Goal: Task Accomplishment & Management: Use online tool/utility

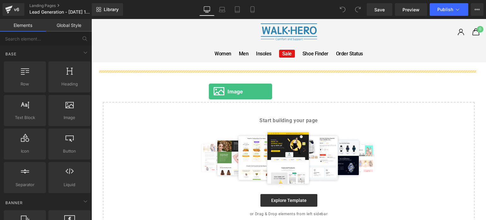
drag, startPoint x: 159, startPoint y: 130, endPoint x: 209, endPoint y: 92, distance: 63.3
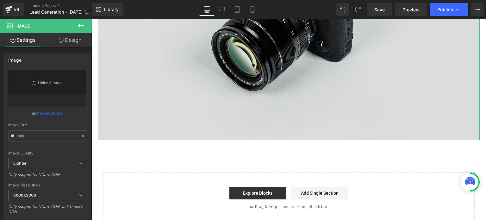
scroll to position [253, 0]
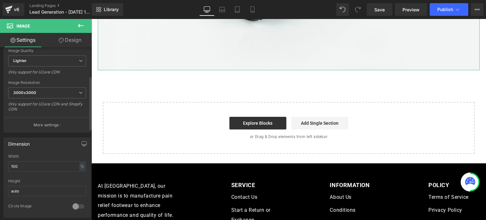
type input "//[DOMAIN_NAME][URL]"
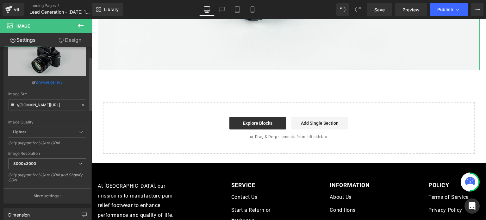
scroll to position [0, 0]
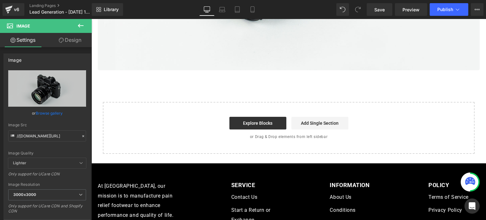
click at [80, 26] on icon at bounding box center [81, 26] width 8 height 8
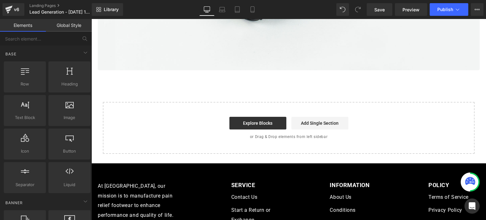
click at [77, 25] on link "Global Style" at bounding box center [69, 25] width 46 height 13
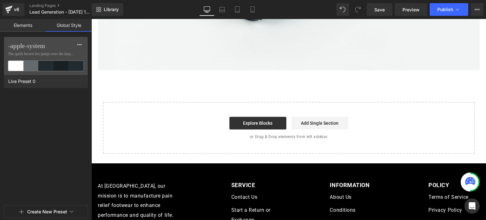
click at [35, 23] on link "Elements" at bounding box center [23, 25] width 46 height 13
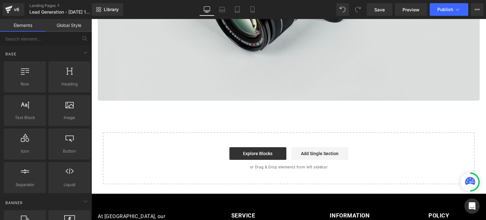
scroll to position [158, 0]
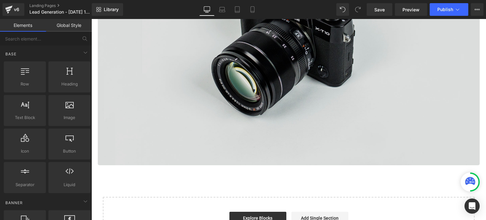
click at [276, 85] on img at bounding box center [289, 38] width 382 height 253
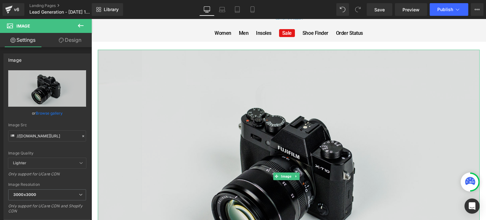
scroll to position [0, 0]
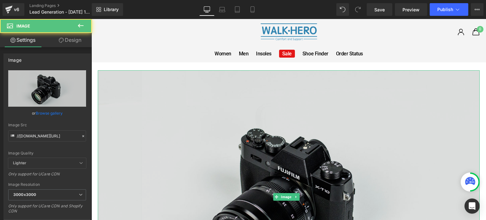
click at [465, 77] on img at bounding box center [289, 196] width 382 height 253
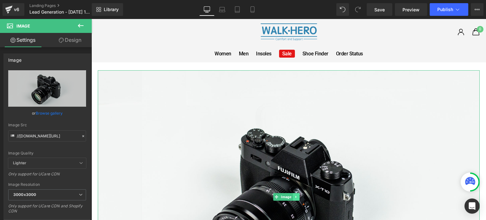
click at [296, 195] on icon at bounding box center [295, 197] width 3 height 4
click at [301, 196] on link at bounding box center [299, 197] width 7 height 8
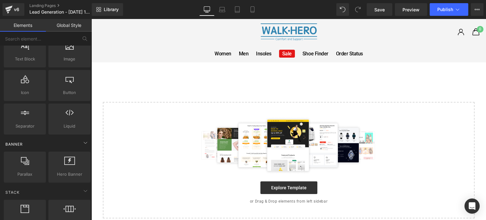
scroll to position [63, 0]
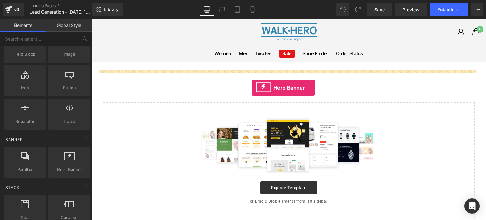
drag, startPoint x: 160, startPoint y: 183, endPoint x: 254, endPoint y: 85, distance: 135.7
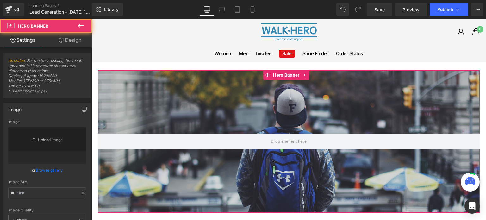
type input "[URL][DOMAIN_NAME]"
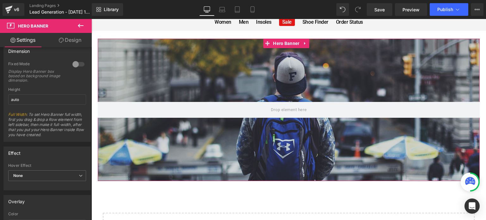
scroll to position [283, 0]
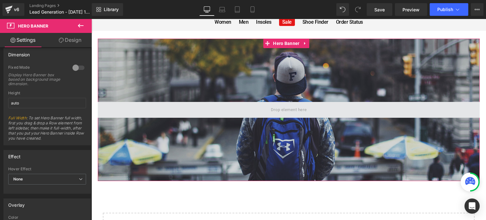
click at [308, 113] on span at bounding box center [289, 110] width 382 height 16
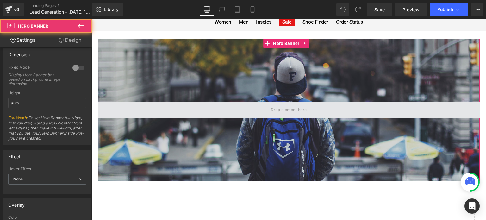
click at [275, 108] on span at bounding box center [289, 110] width 40 height 10
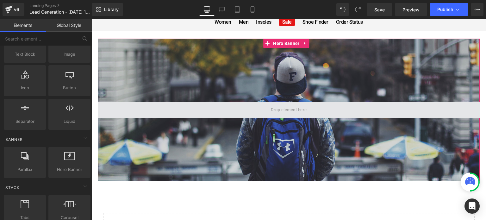
click at [275, 108] on span at bounding box center [289, 110] width 40 height 10
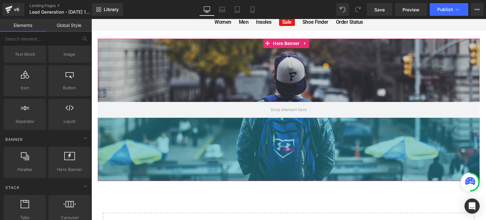
click at [302, 129] on div "200px" at bounding box center [289, 149] width 382 height 63
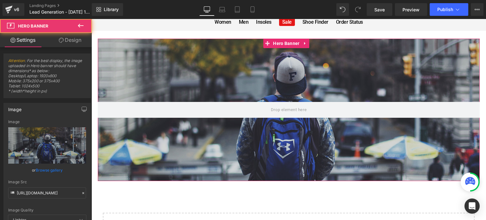
click at [298, 90] on div at bounding box center [289, 110] width 382 height 142
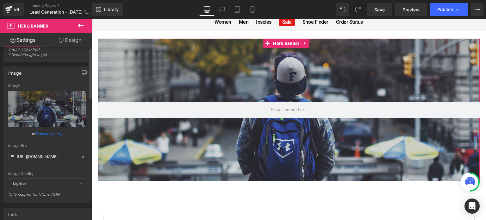
scroll to position [63, 0]
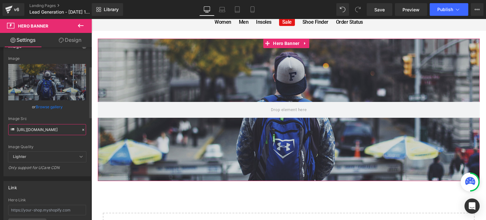
click at [50, 131] on input "[URL][DOMAIN_NAME]" at bounding box center [47, 129] width 78 height 11
click at [50, 143] on div "Image Quality Lighter Lightest Lighter Lighter Lightest Only support for UCare …" at bounding box center [47, 103] width 78 height 95
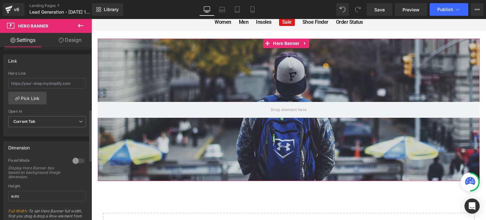
scroll to position [253, 0]
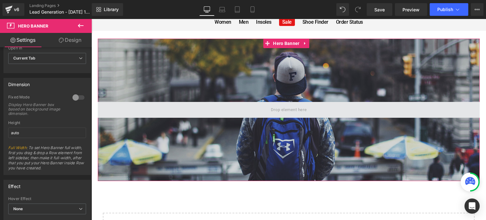
click at [280, 110] on span at bounding box center [289, 110] width 40 height 10
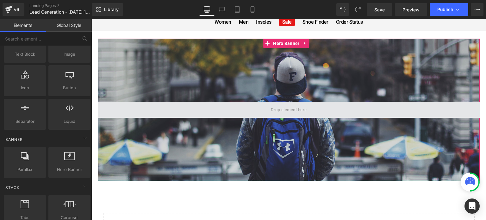
click at [280, 110] on span at bounding box center [289, 110] width 40 height 10
click at [148, 111] on span at bounding box center [289, 110] width 382 height 16
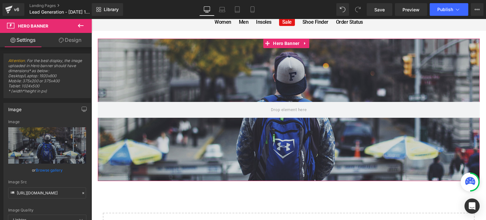
click at [71, 43] on link "Design" at bounding box center [70, 40] width 46 height 14
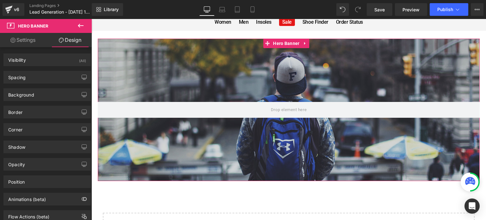
click at [29, 41] on link "Settings" at bounding box center [23, 40] width 46 height 14
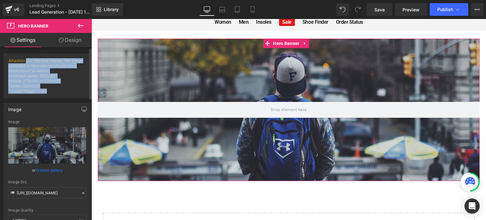
drag, startPoint x: 26, startPoint y: 61, endPoint x: 61, endPoint y: 90, distance: 45.9
click at [61, 90] on span "Attention : For the best display, the image uploaded in Hero banner should have…" at bounding box center [47, 78] width 78 height 40
click at [72, 88] on span "Attention : For the best display, the image uploaded in Hero banner should have…" at bounding box center [47, 78] width 78 height 40
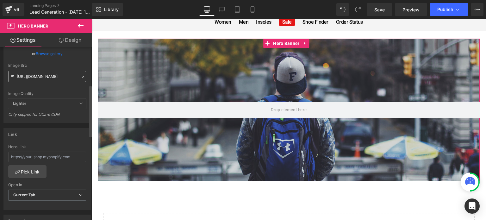
scroll to position [127, 0]
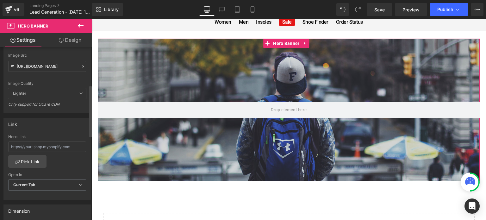
click at [66, 95] on span "Lighter" at bounding box center [47, 93] width 78 height 10
click at [79, 92] on icon at bounding box center [81, 94] width 4 height 4
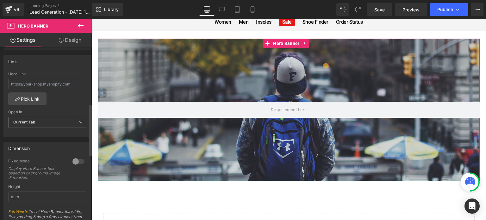
scroll to position [190, 0]
click at [51, 122] on span "Current Tab" at bounding box center [47, 121] width 78 height 11
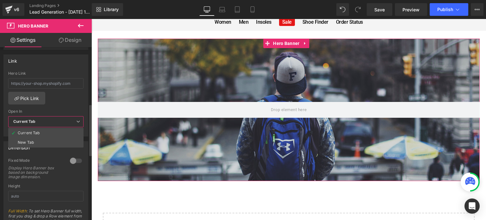
click at [51, 122] on span "Current Tab" at bounding box center [45, 121] width 75 height 11
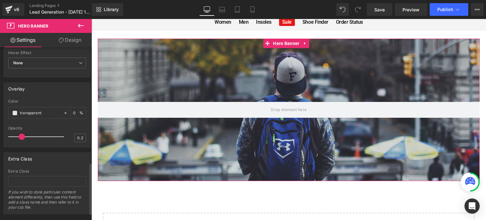
scroll to position [410, 0]
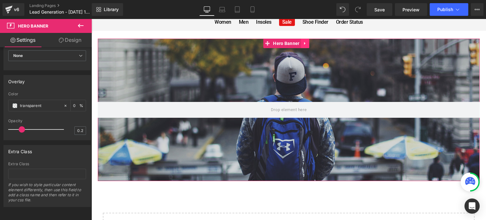
click at [305, 45] on icon at bounding box center [305, 43] width 4 height 5
click at [319, 44] on icon at bounding box center [318, 43] width 1 height 3
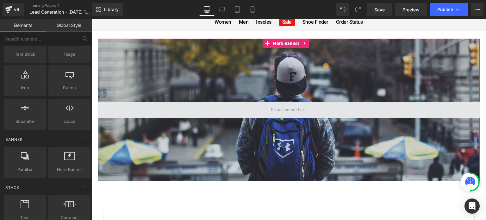
click at [271, 110] on span at bounding box center [289, 110] width 40 height 10
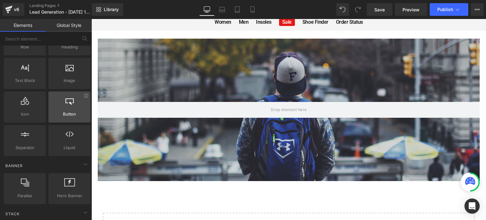
scroll to position [0, 0]
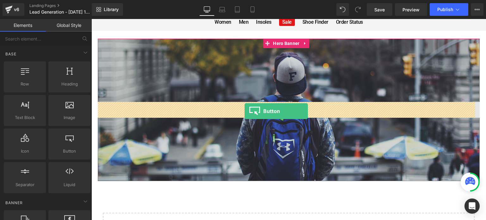
drag, startPoint x: 161, startPoint y: 168, endPoint x: 245, endPoint y: 111, distance: 101.9
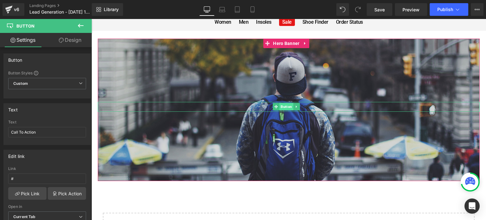
click at [287, 109] on span "Button" at bounding box center [287, 107] width 14 height 8
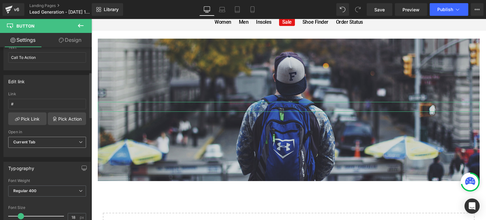
scroll to position [95, 0]
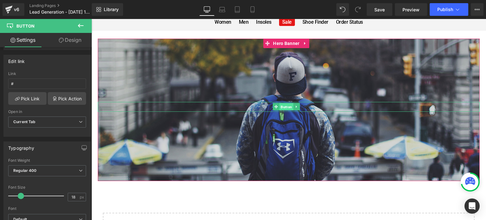
click at [286, 106] on span "Button" at bounding box center [287, 107] width 14 height 8
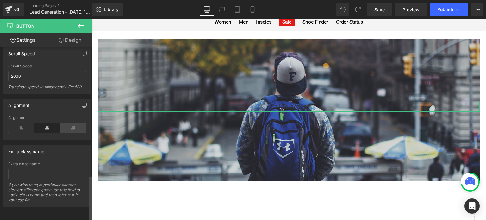
scroll to position [487, 0]
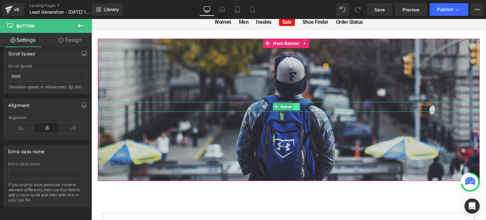
click at [296, 108] on icon at bounding box center [296, 107] width 3 height 4
click at [299, 106] on icon at bounding box center [299, 106] width 3 height 3
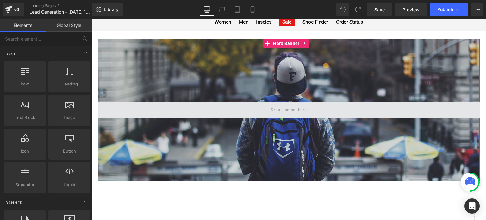
click at [281, 109] on span at bounding box center [289, 110] width 40 height 10
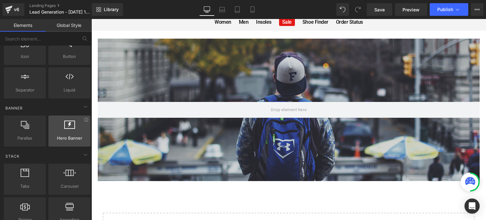
scroll to position [95, 0]
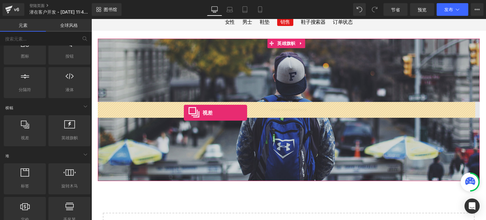
drag, startPoint x: 114, startPoint y: 152, endPoint x: 187, endPoint y: 112, distance: 83.3
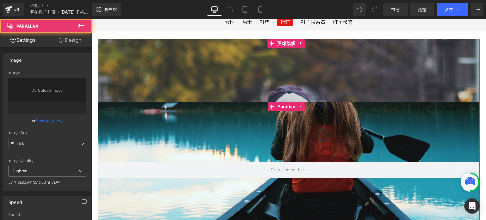
scroll to position [541, 390]
type input "[URL][DOMAIN_NAME]"
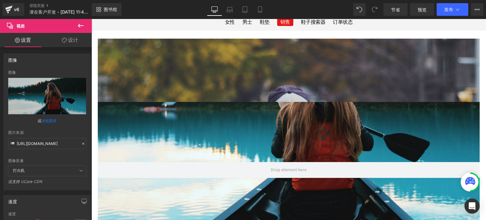
scroll to position [127, 0]
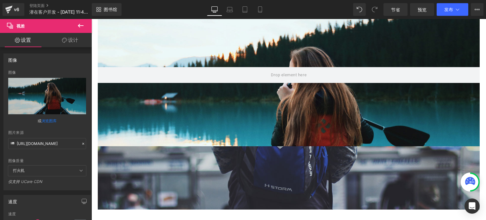
click at [322, 112] on div at bounding box center [289, 115] width 395 height 195
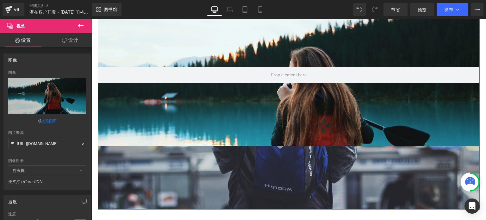
click at [335, 105] on div at bounding box center [289, 115] width 395 height 195
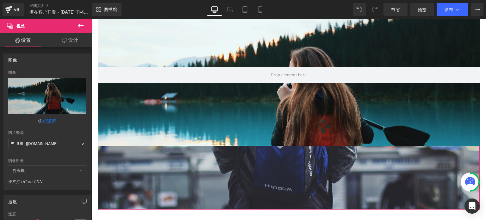
click at [320, 103] on div at bounding box center [289, 115] width 395 height 195
